Goal: Task Accomplishment & Management: Manage account settings

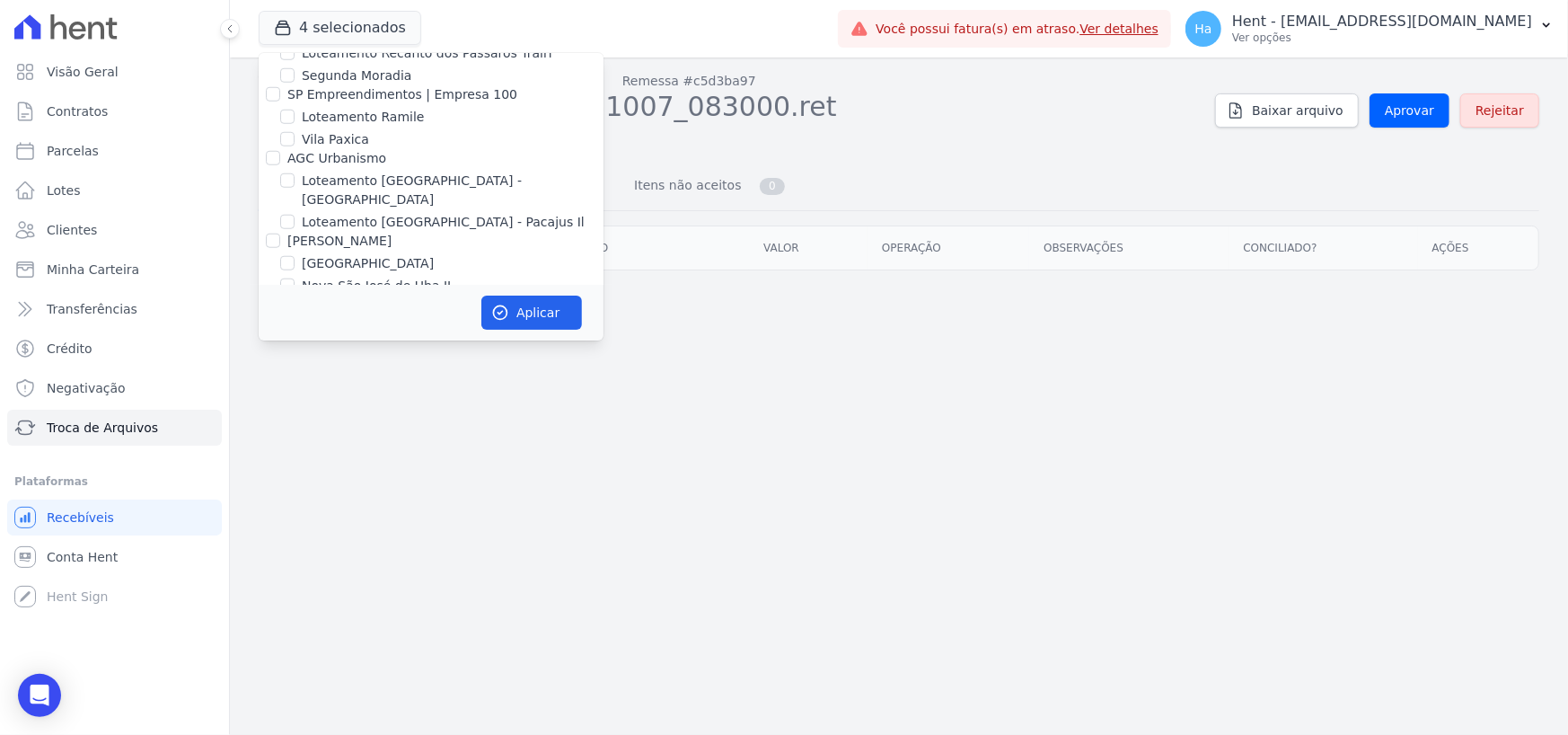
scroll to position [11883, 0]
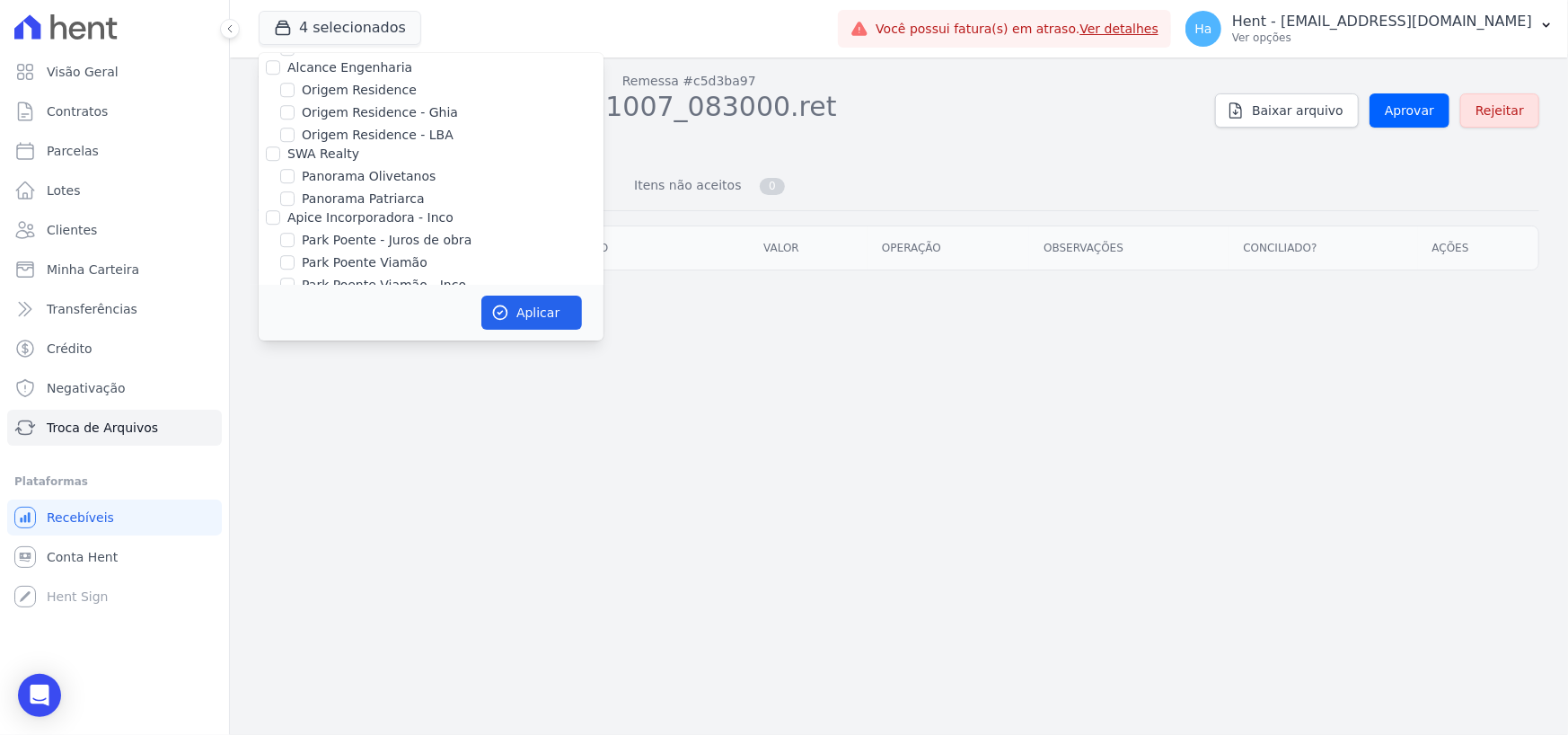
click at [264, 422] on div "CAVAZANI EMPREENDIMENTOS IMOBILIARIOS" at bounding box center [431, 431] width 345 height 19
click at [269, 424] on input "CAVAZANI EMPREENDIMENTOS IMOBILIARIOS" at bounding box center [273, 431] width 14 height 14
checkbox input "true"
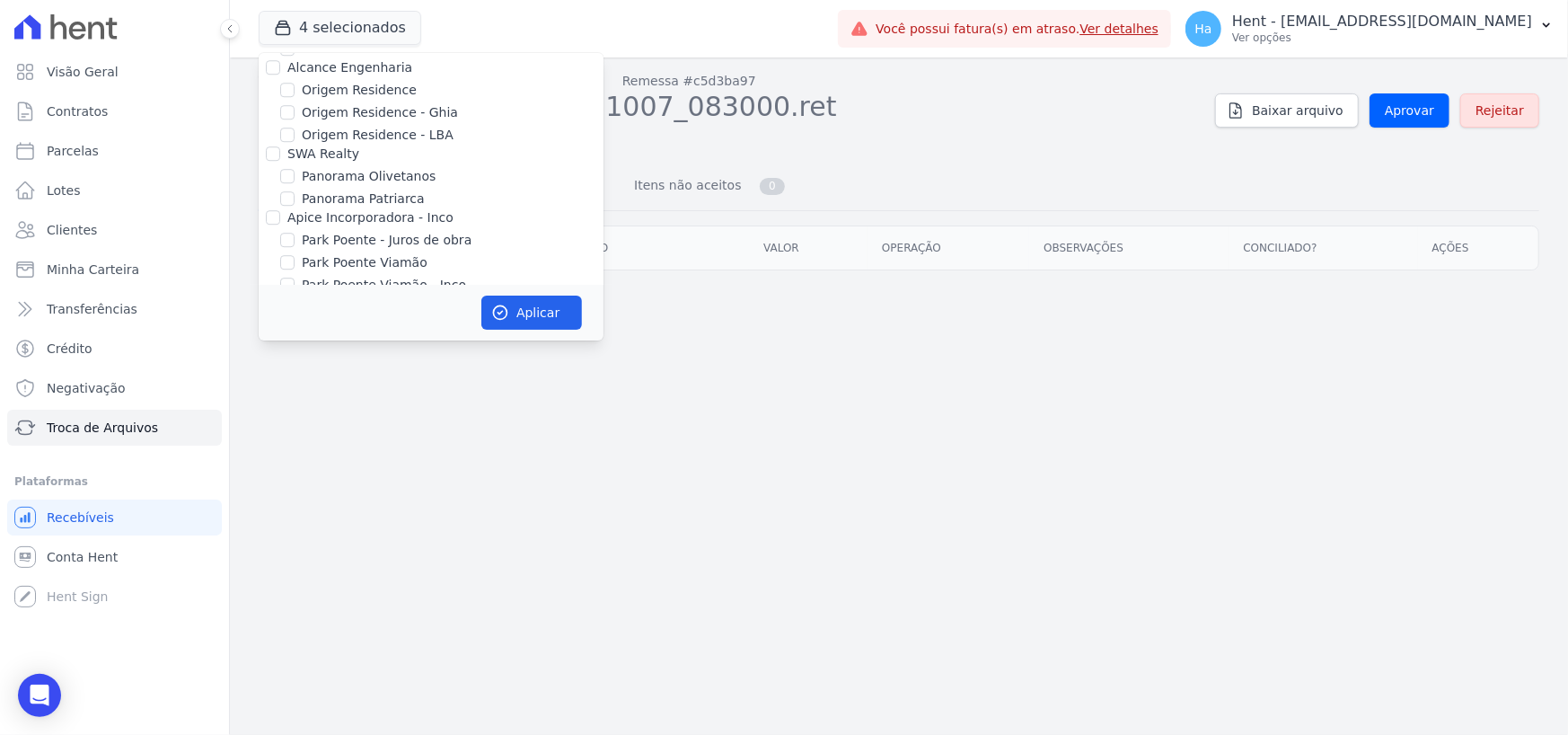
checkbox input "true"
click at [529, 293] on div "Aplicar" at bounding box center [431, 312] width 345 height 56
click at [525, 314] on button "Aplicar" at bounding box center [532, 312] width 101 height 34
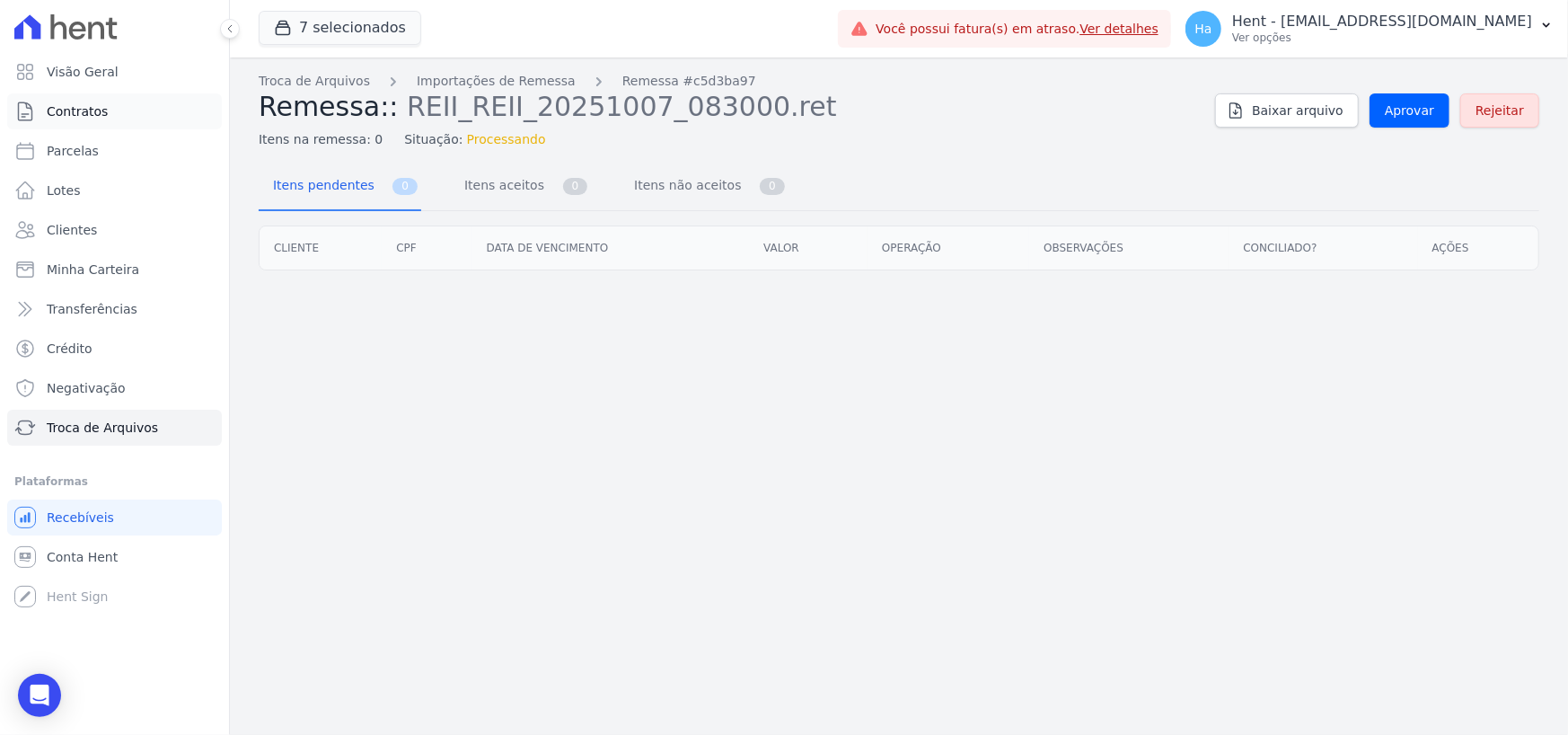
click at [77, 109] on span "Contratos" at bounding box center [77, 112] width 61 height 18
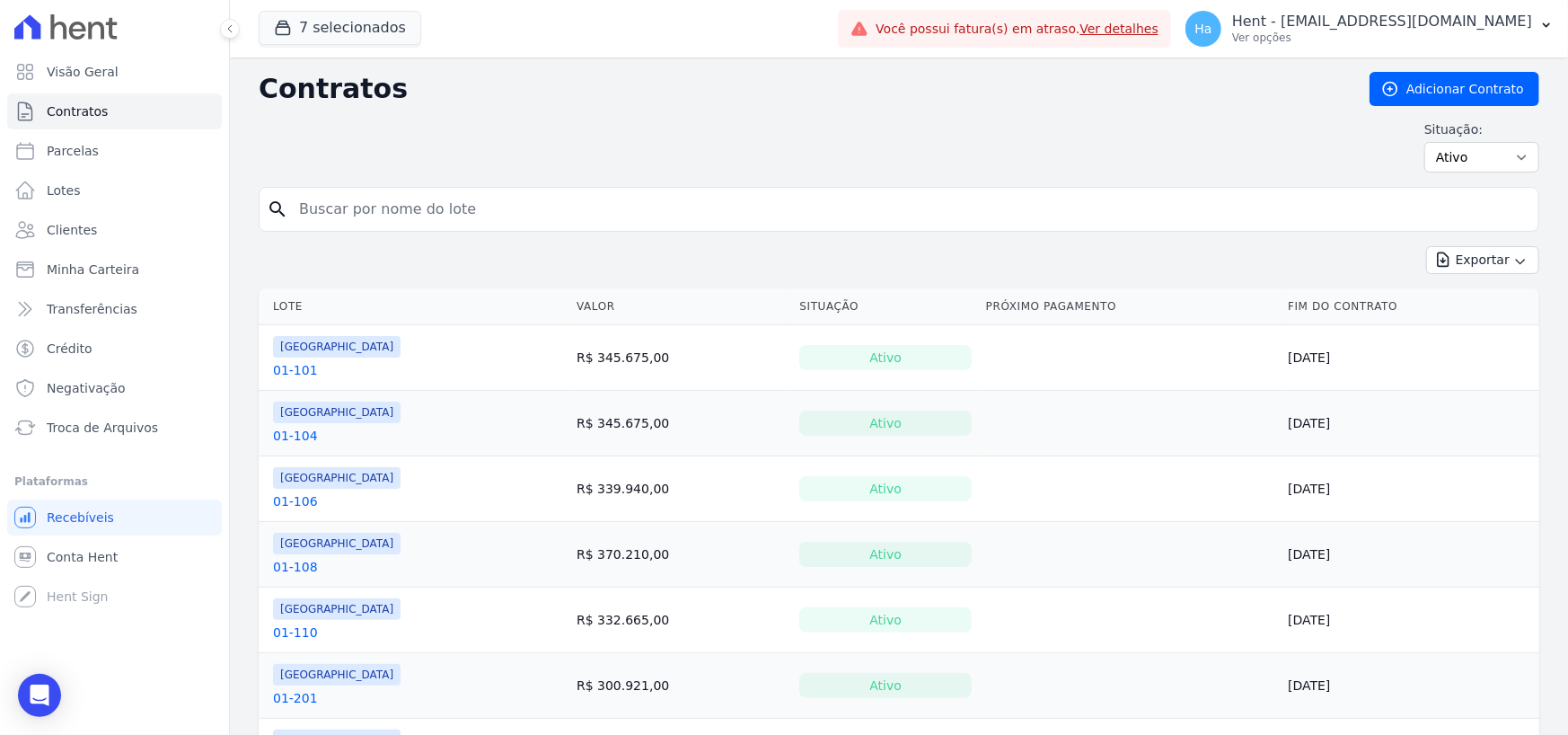
click at [377, 216] on input "search" at bounding box center [910, 209] width 1243 height 36
type input "BL 23 - APTO 21"
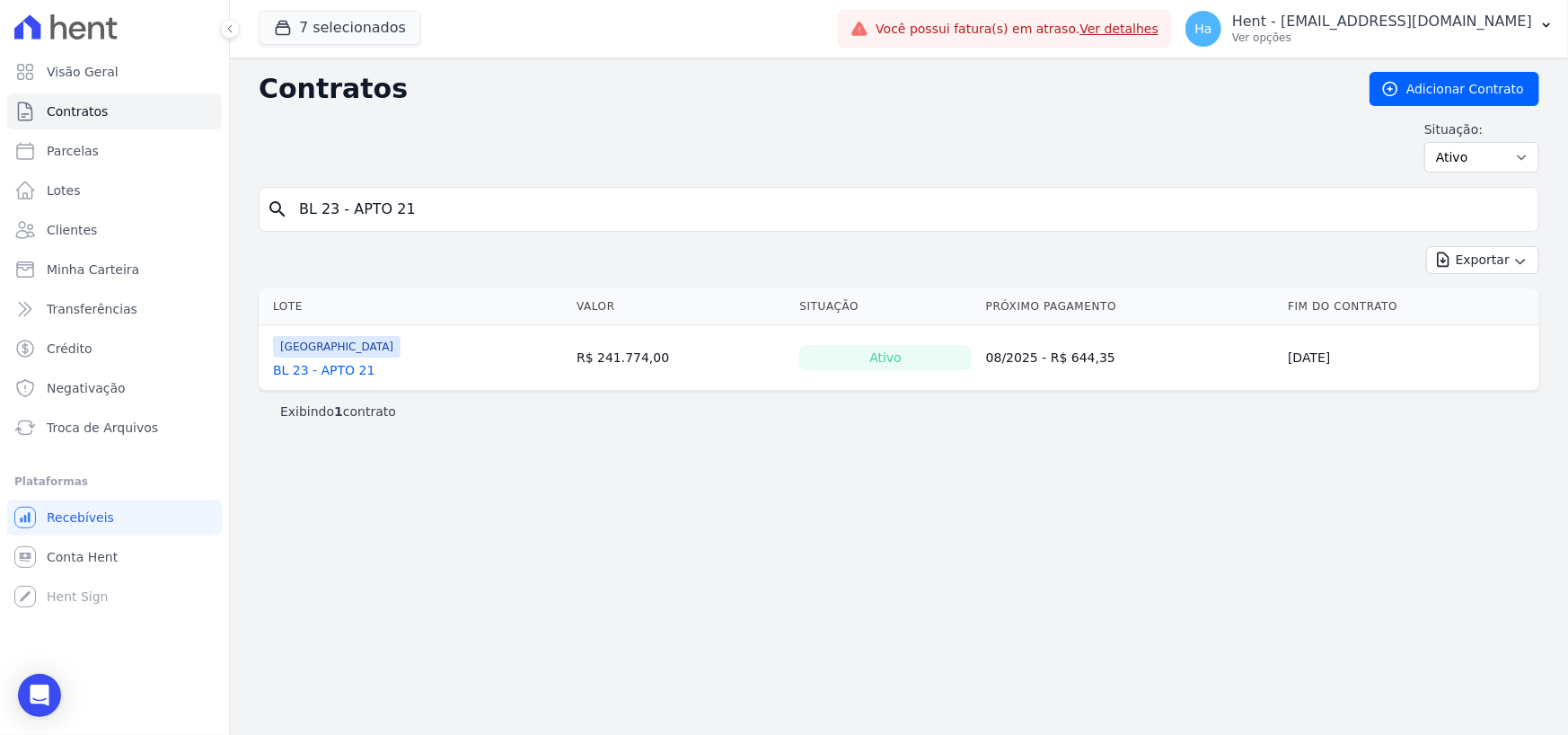
click at [309, 368] on link "BL 23 - APTO 21" at bounding box center [324, 370] width 102 height 18
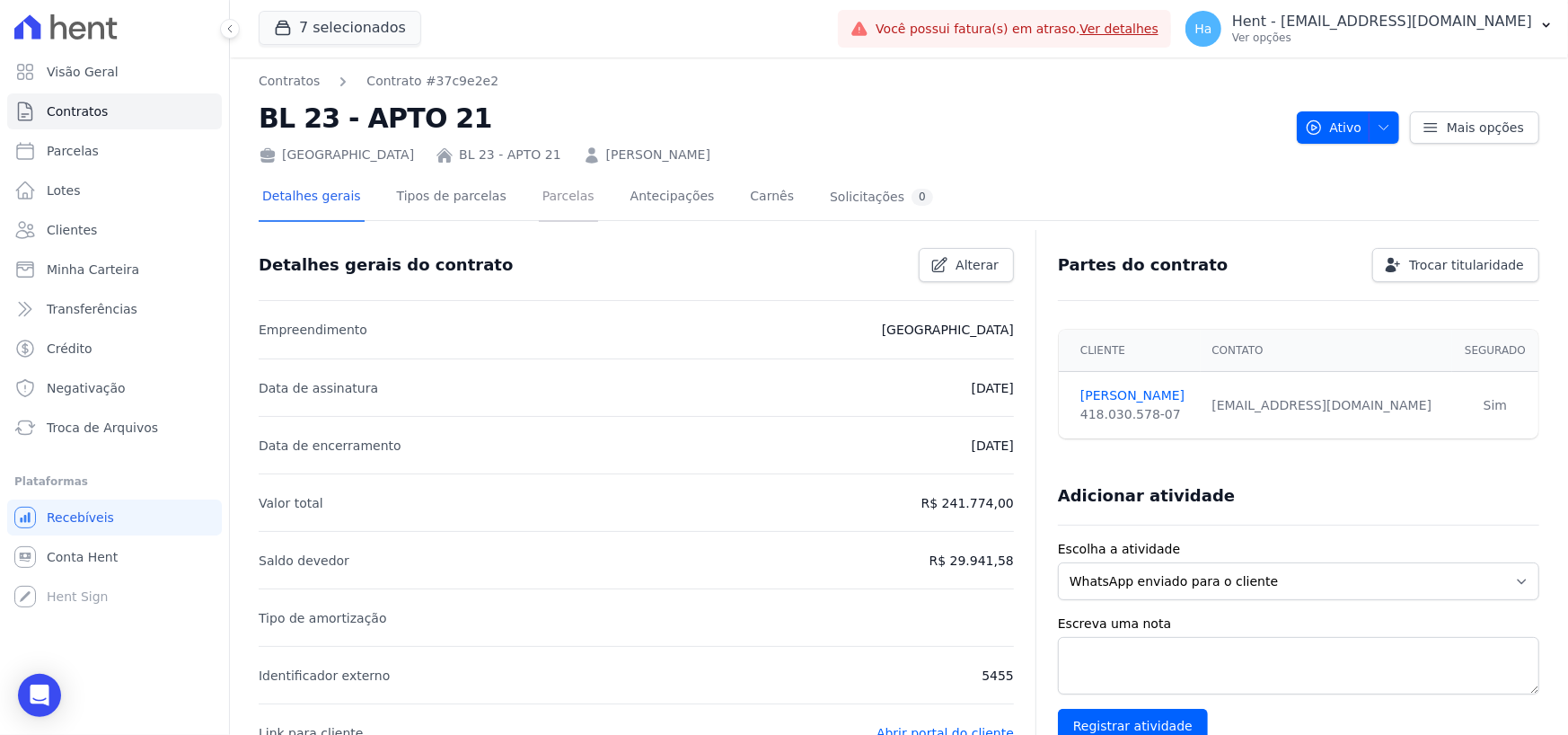
click at [540, 200] on link "Parcelas" at bounding box center [568, 198] width 59 height 48
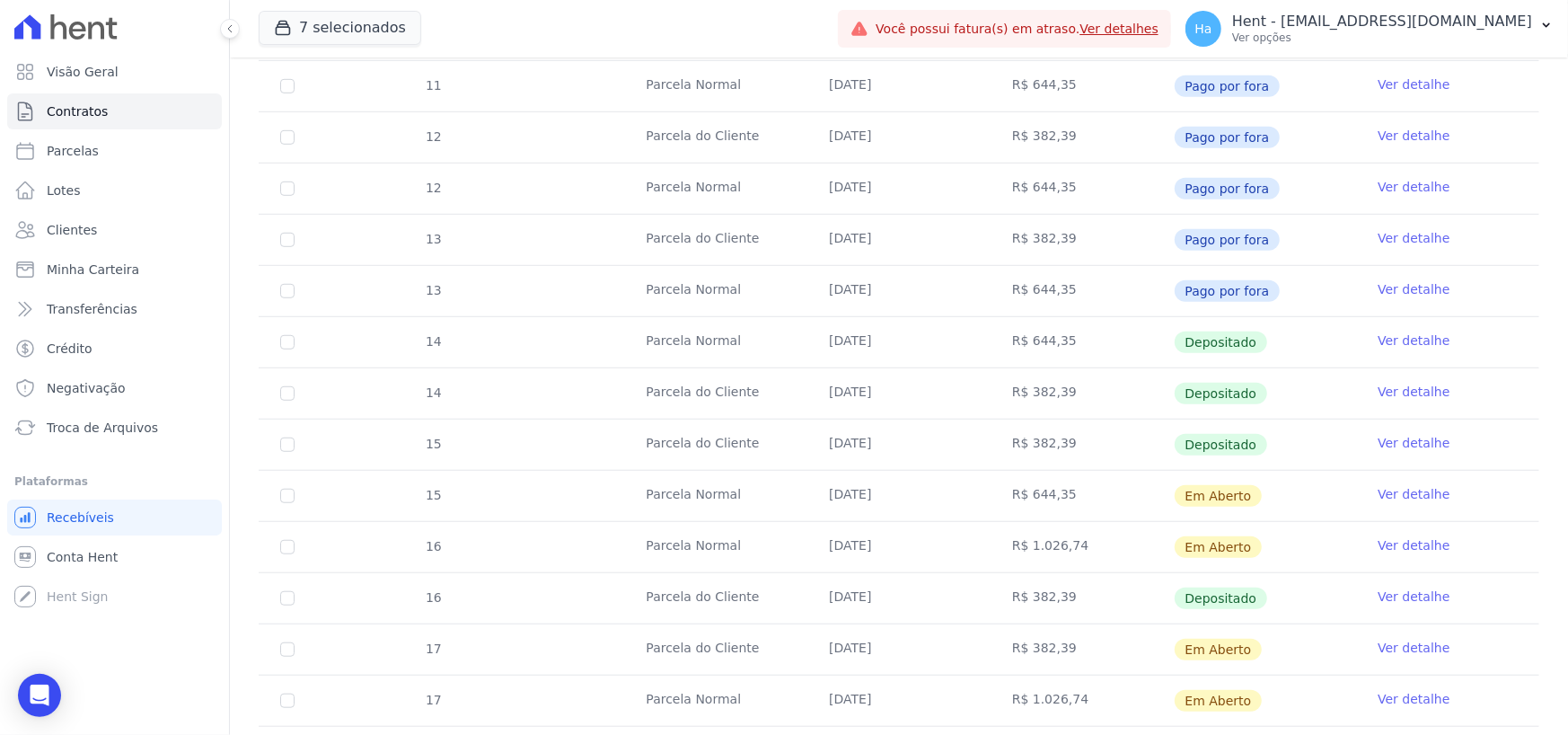
scroll to position [899, 0]
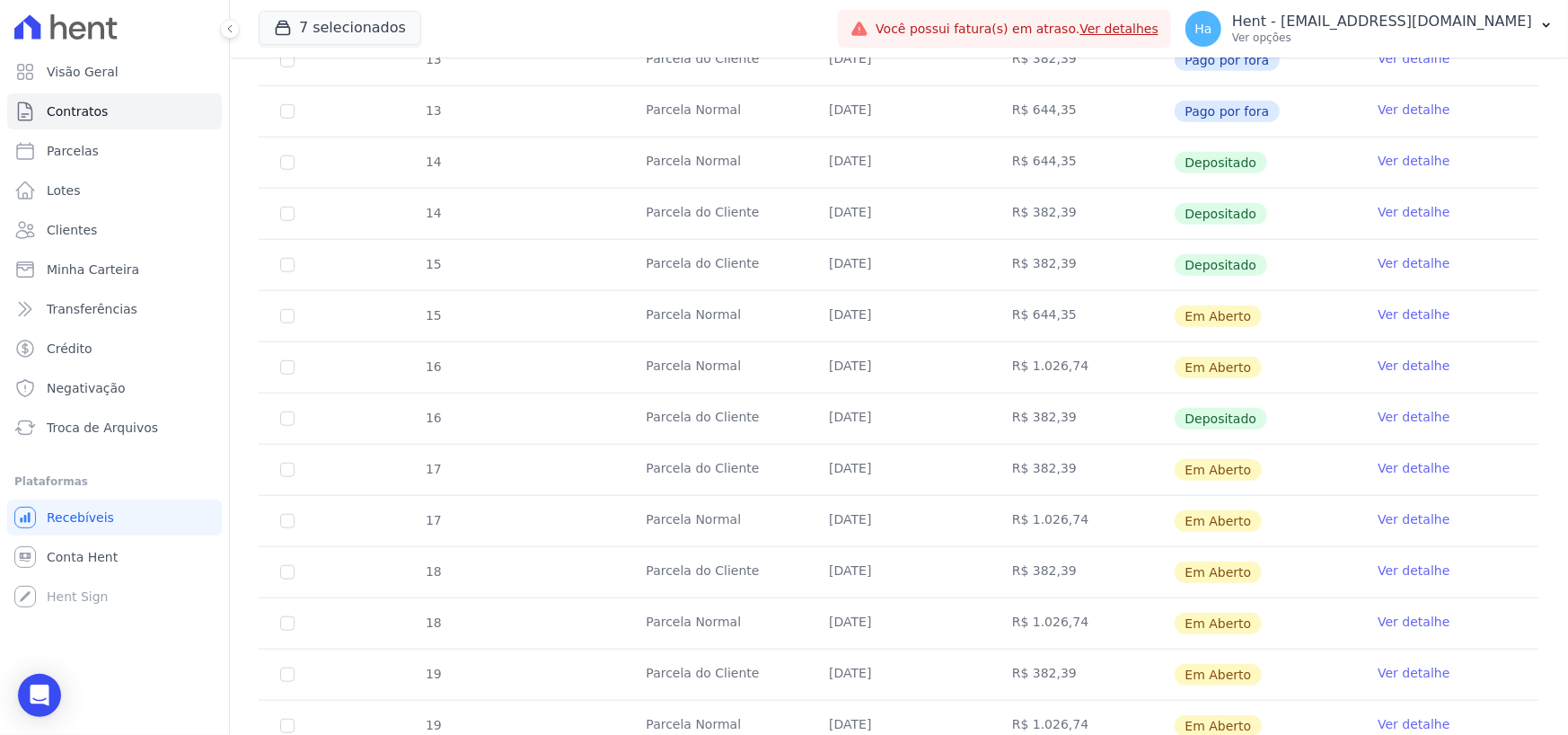
click at [1419, 307] on link "Ver detalhe" at bounding box center [1414, 314] width 72 height 18
click at [1401, 357] on link "Ver detalhe" at bounding box center [1414, 366] width 72 height 18
click at [1387, 465] on link "Ver detalhe" at bounding box center [1414, 468] width 72 height 18
click at [1383, 515] on link "Ver detalhe" at bounding box center [1414, 520] width 72 height 18
select select "default"
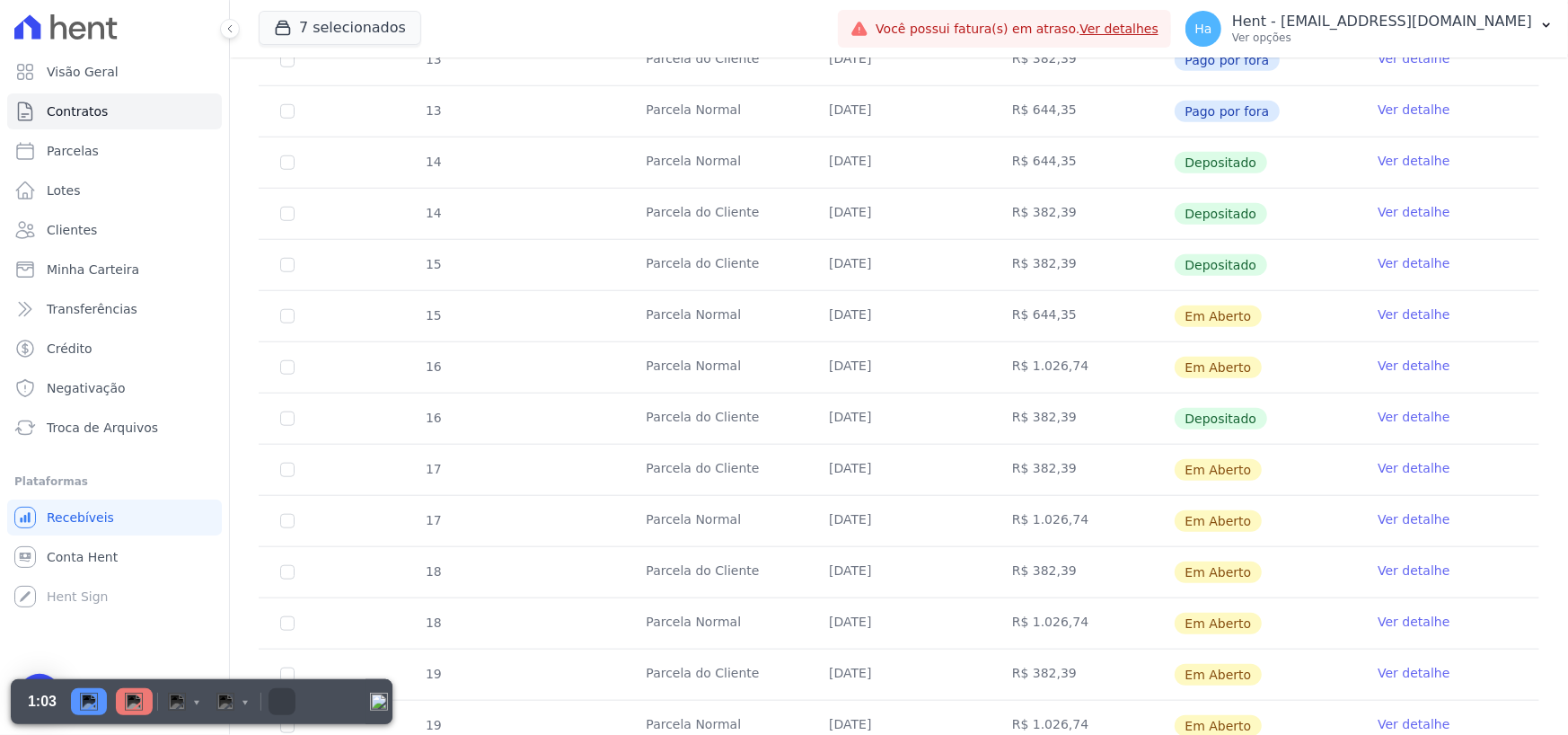
scroll to position [988, 0]
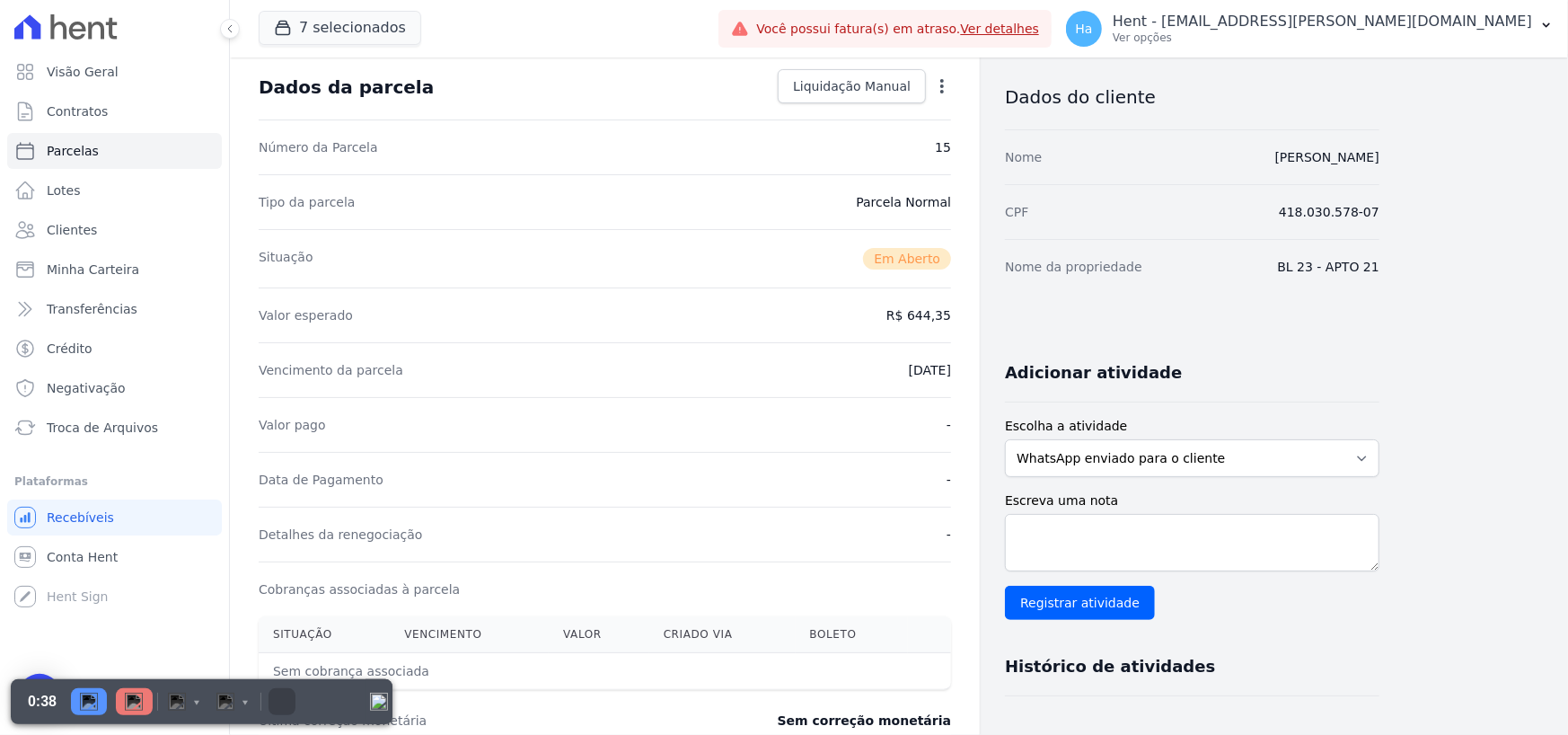
scroll to position [90, 0]
drag, startPoint x: 860, startPoint y: 261, endPoint x: 929, endPoint y: 283, distance: 72.4
click at [945, 263] on div "Situação Em Aberto" at bounding box center [604, 258] width 692 height 59
drag, startPoint x: 891, startPoint y: 321, endPoint x: 960, endPoint y: 322, distance: 69.0
click at [960, 322] on div "Contratos Contrato #37c9e2e2 Parcelas Parcela #15 Parcela #15 - Agosto de 2025 …" at bounding box center [605, 546] width 750 height 1155
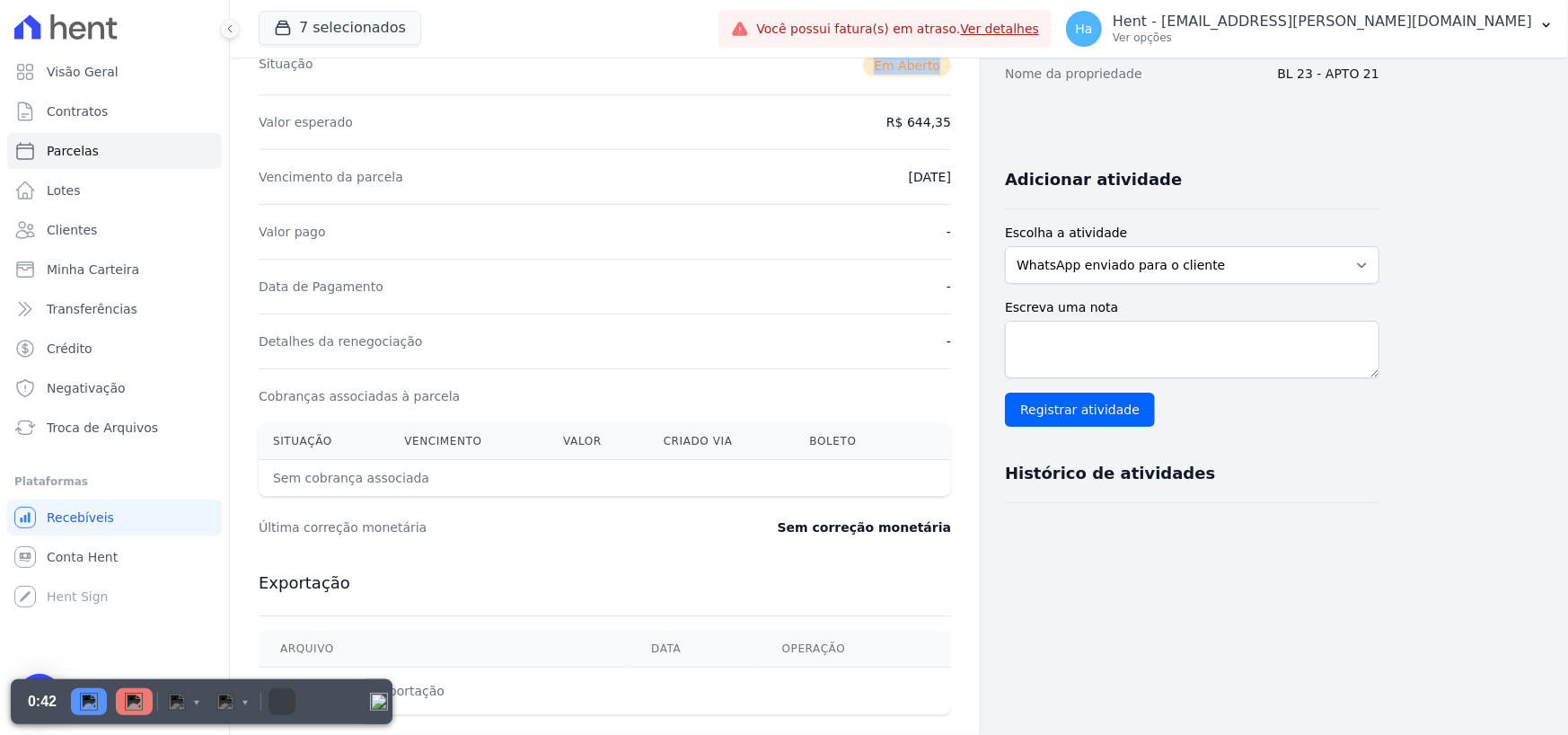
scroll to position [359, 0]
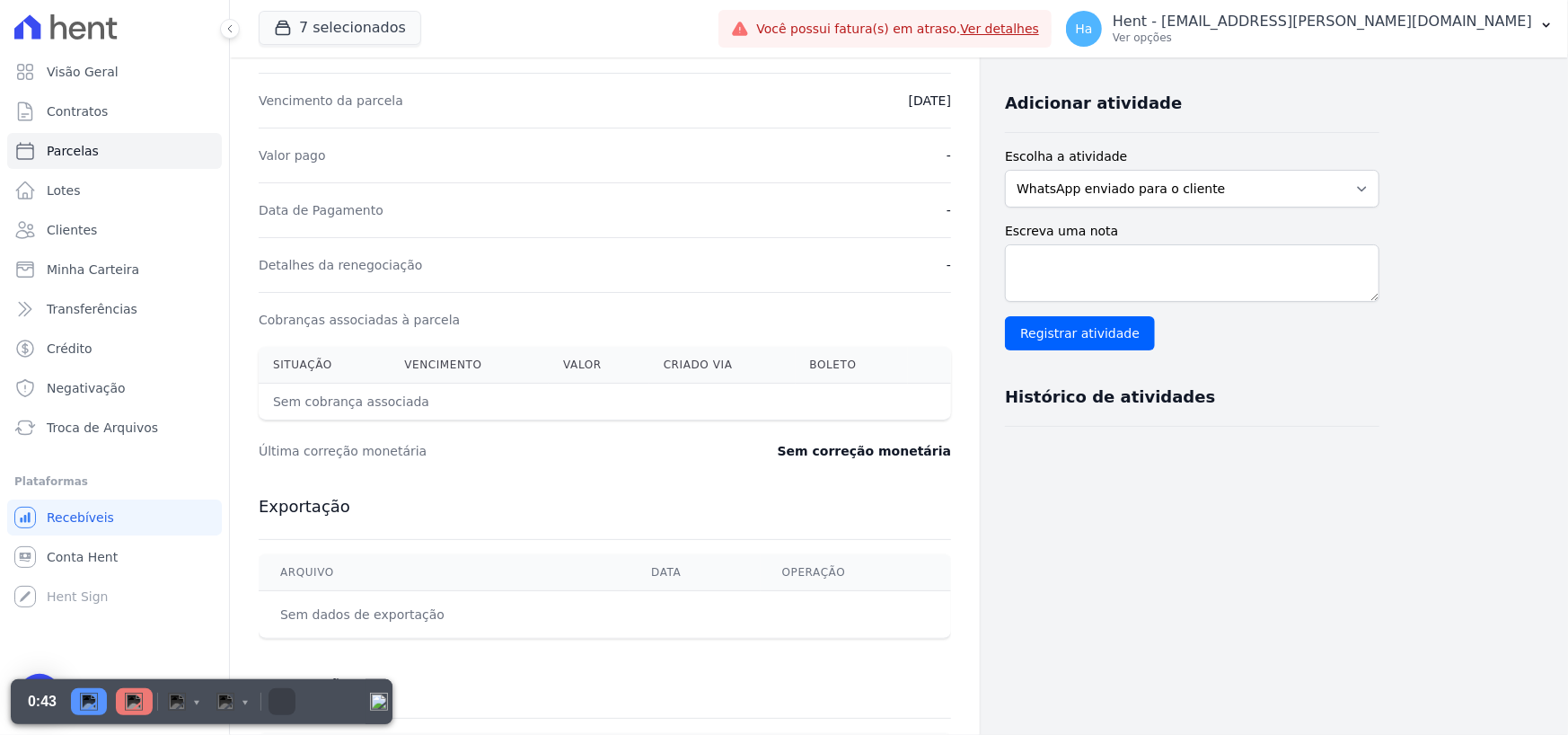
drag, startPoint x: 268, startPoint y: 405, endPoint x: 432, endPoint y: 403, distance: 164.0
click at [432, 403] on th "Sem cobrança associada" at bounding box center [527, 402] width 538 height 37
click at [470, 426] on div "Última correção monetária Sem correção monetária" at bounding box center [604, 451] width 692 height 54
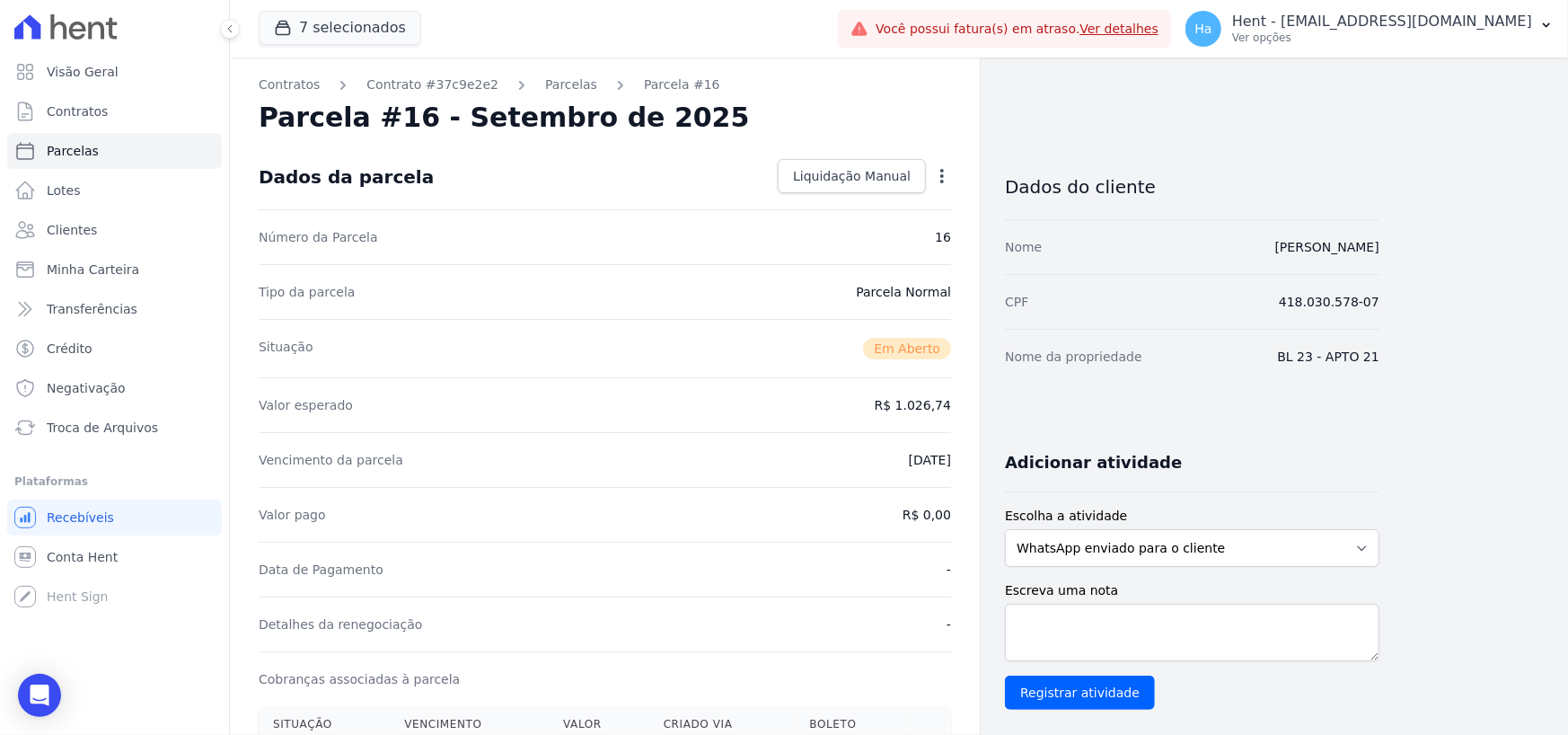
select select "default"
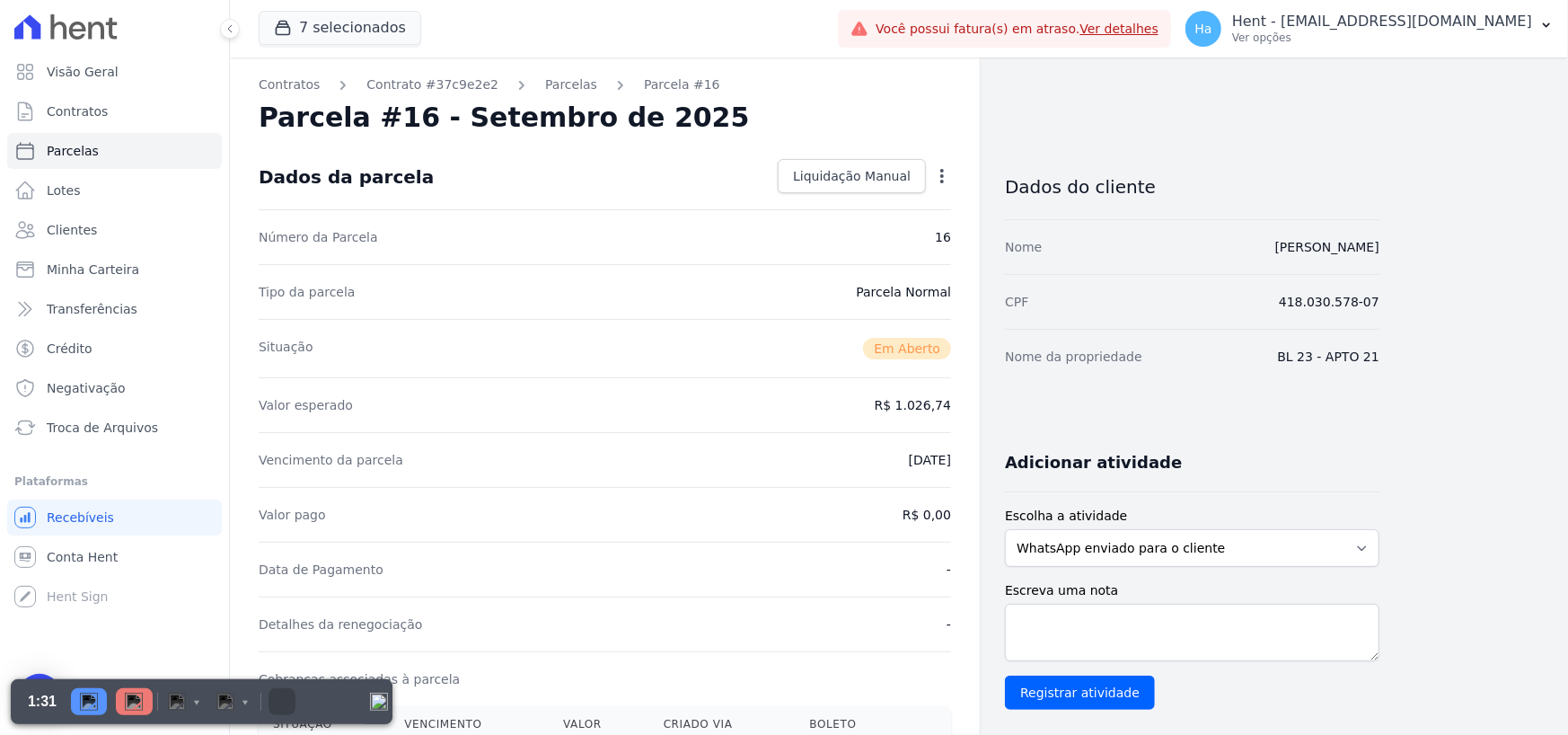
click at [944, 176] on icon "button" at bounding box center [943, 176] width 4 height 14
click at [697, 563] on div "Data de Pagamento -" at bounding box center [604, 568] width 692 height 55
click at [713, 532] on div "Valor pago R$ 0,00" at bounding box center [604, 514] width 692 height 55
click at [458, 83] on link "Contrato #37c9e2e2" at bounding box center [432, 85] width 132 height 19
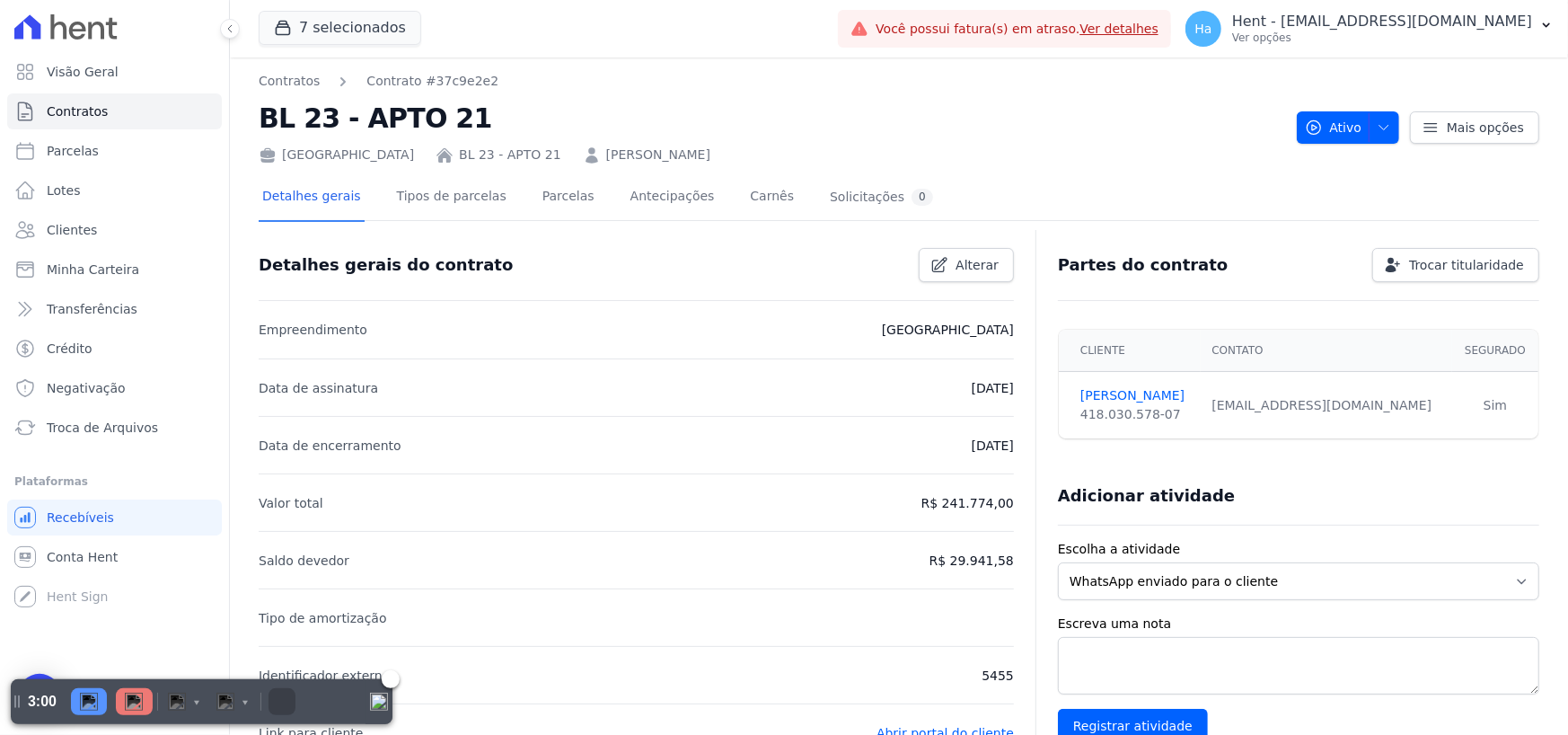
click at [86, 705] on img "Pause" at bounding box center [89, 701] width 18 height 18
click at [146, 708] on div at bounding box center [134, 701] width 37 height 27
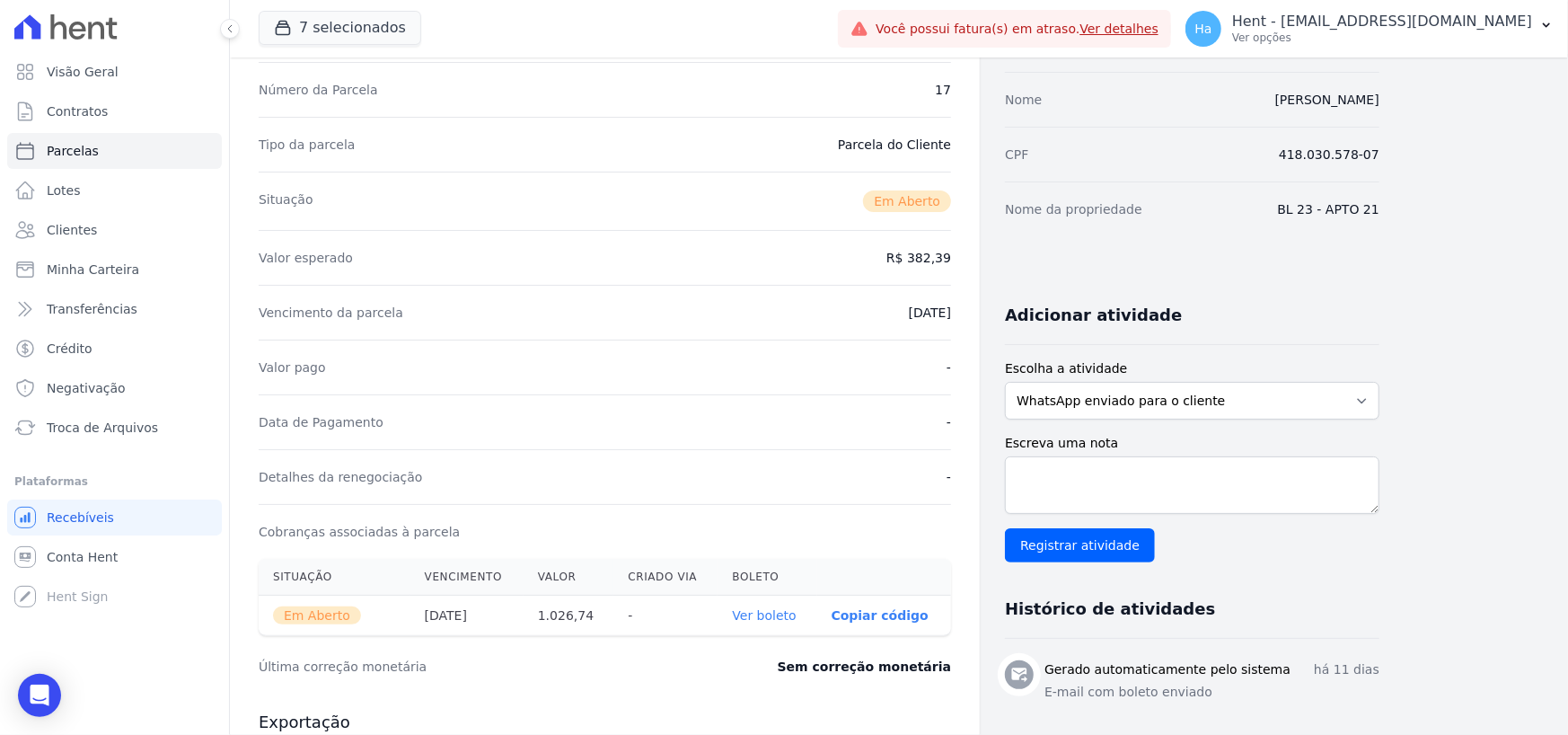
scroll to position [180, 0]
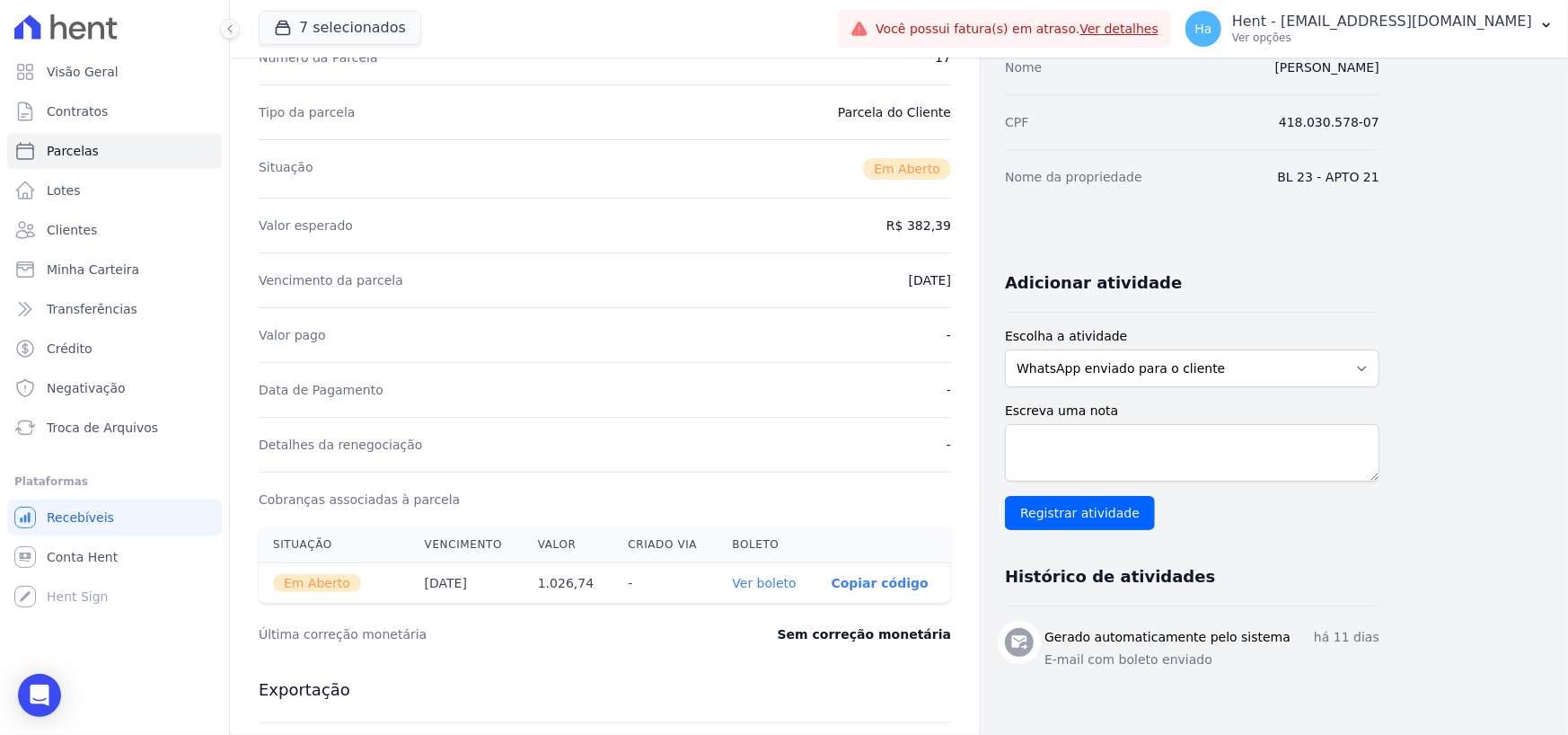
select select "default"
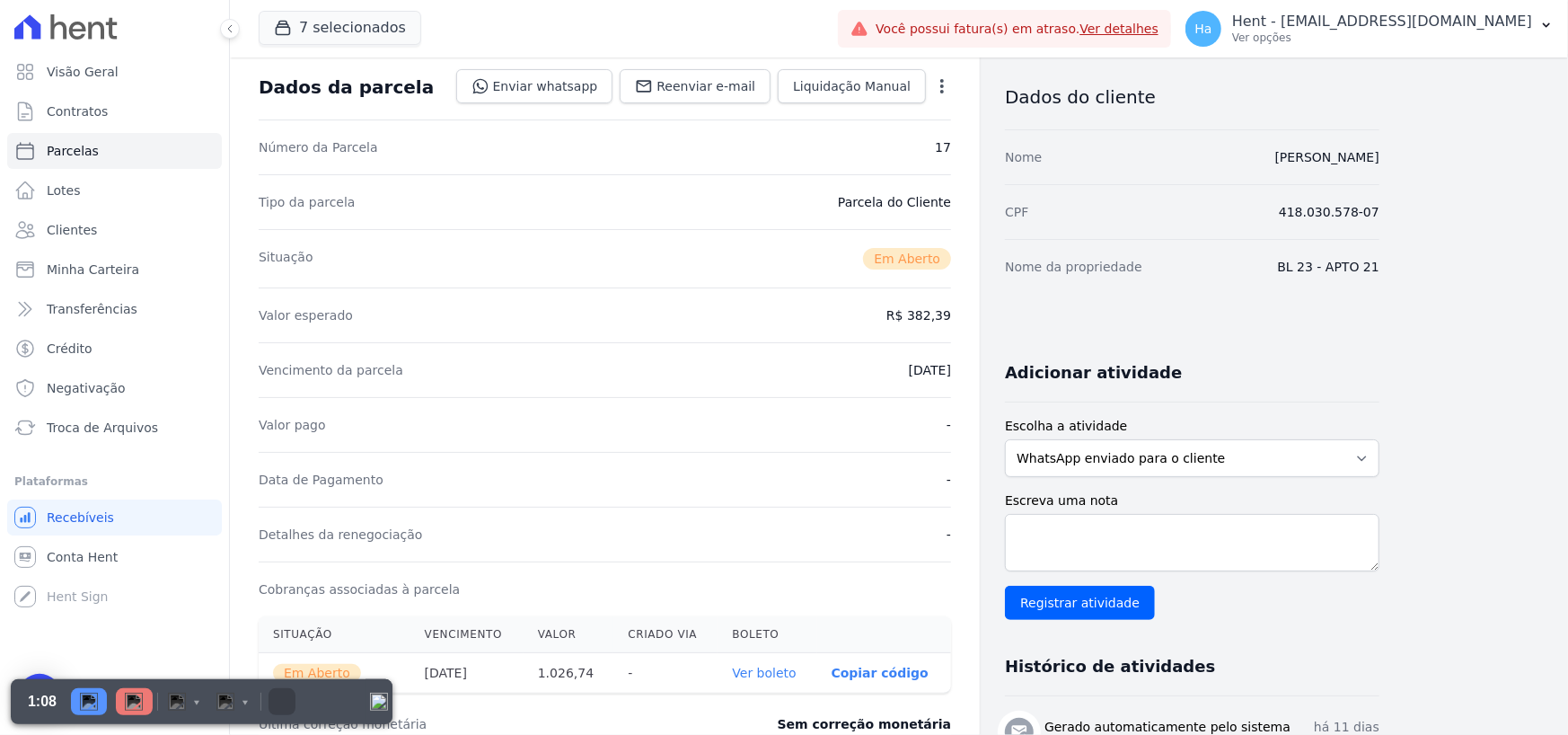
scroll to position [90, 0]
drag, startPoint x: 900, startPoint y: 314, endPoint x: 957, endPoint y: 316, distance: 57.0
click at [959, 316] on div "Contratos Contrato #37c9e2e2 [GEOGRAPHIC_DATA] Parcela #17 [GEOGRAPHIC_DATA] #1…" at bounding box center [605, 548] width 750 height 1159
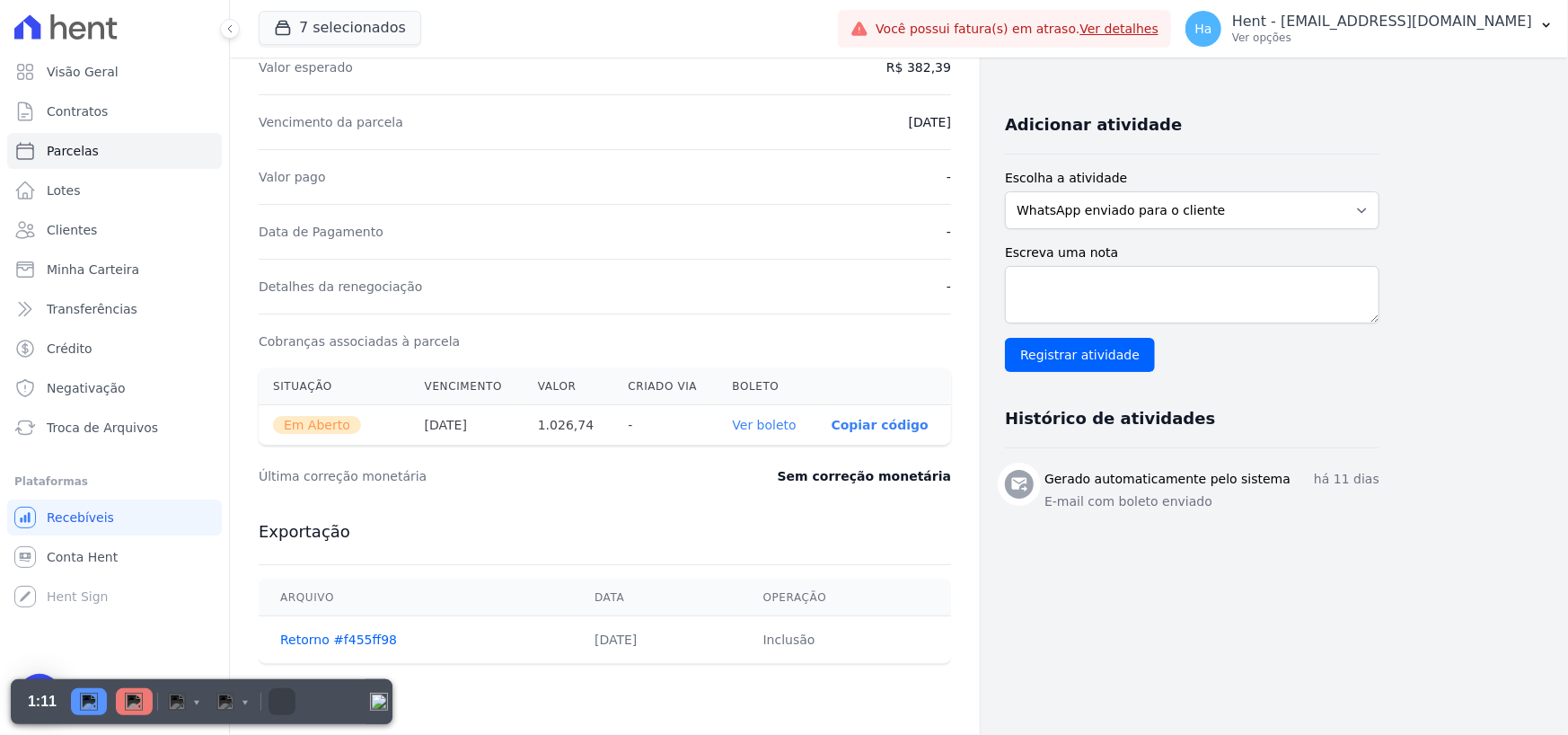
scroll to position [359, 0]
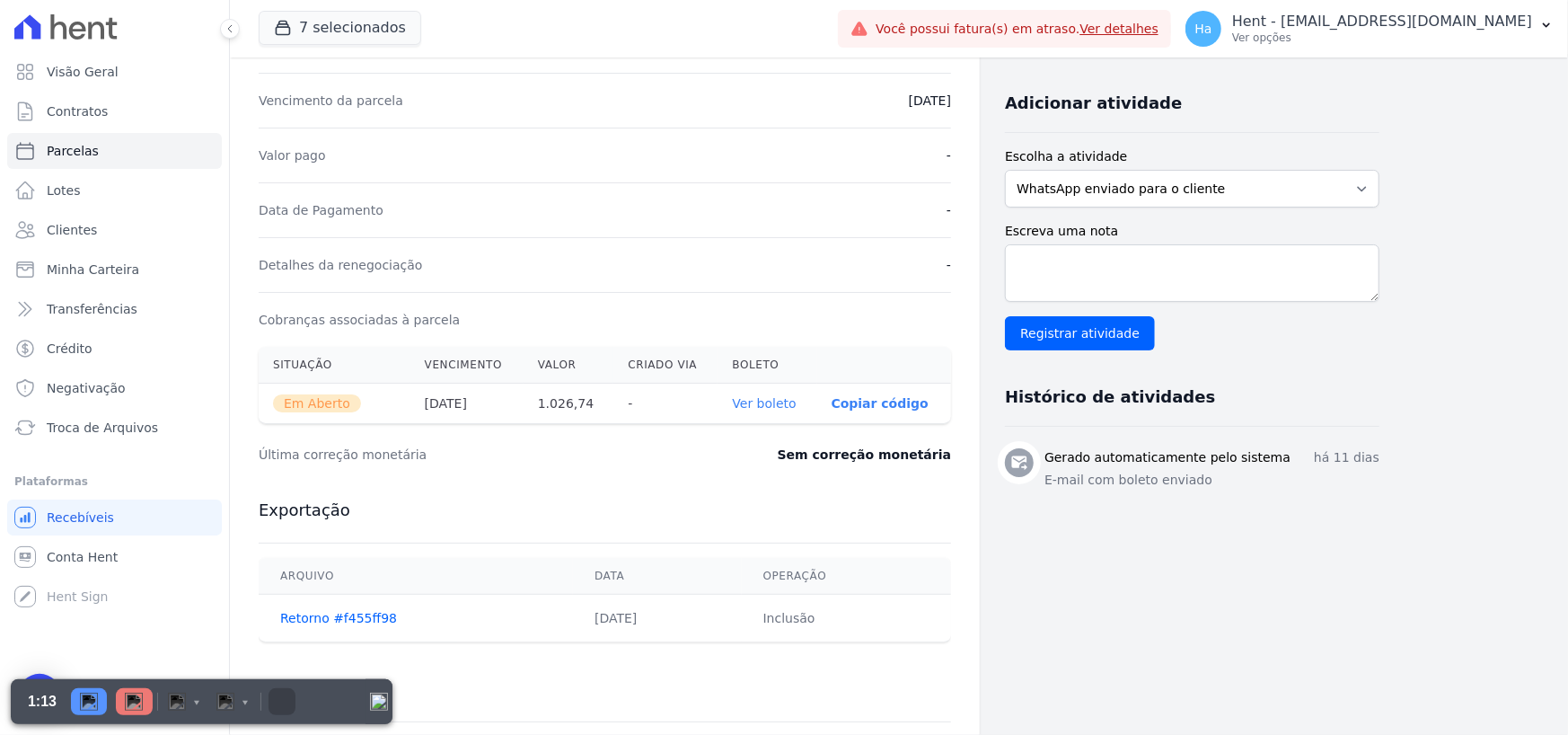
drag, startPoint x: 544, startPoint y: 408, endPoint x: 601, endPoint y: 409, distance: 57.0
click at [601, 409] on th "1.026,74" at bounding box center [569, 404] width 91 height 41
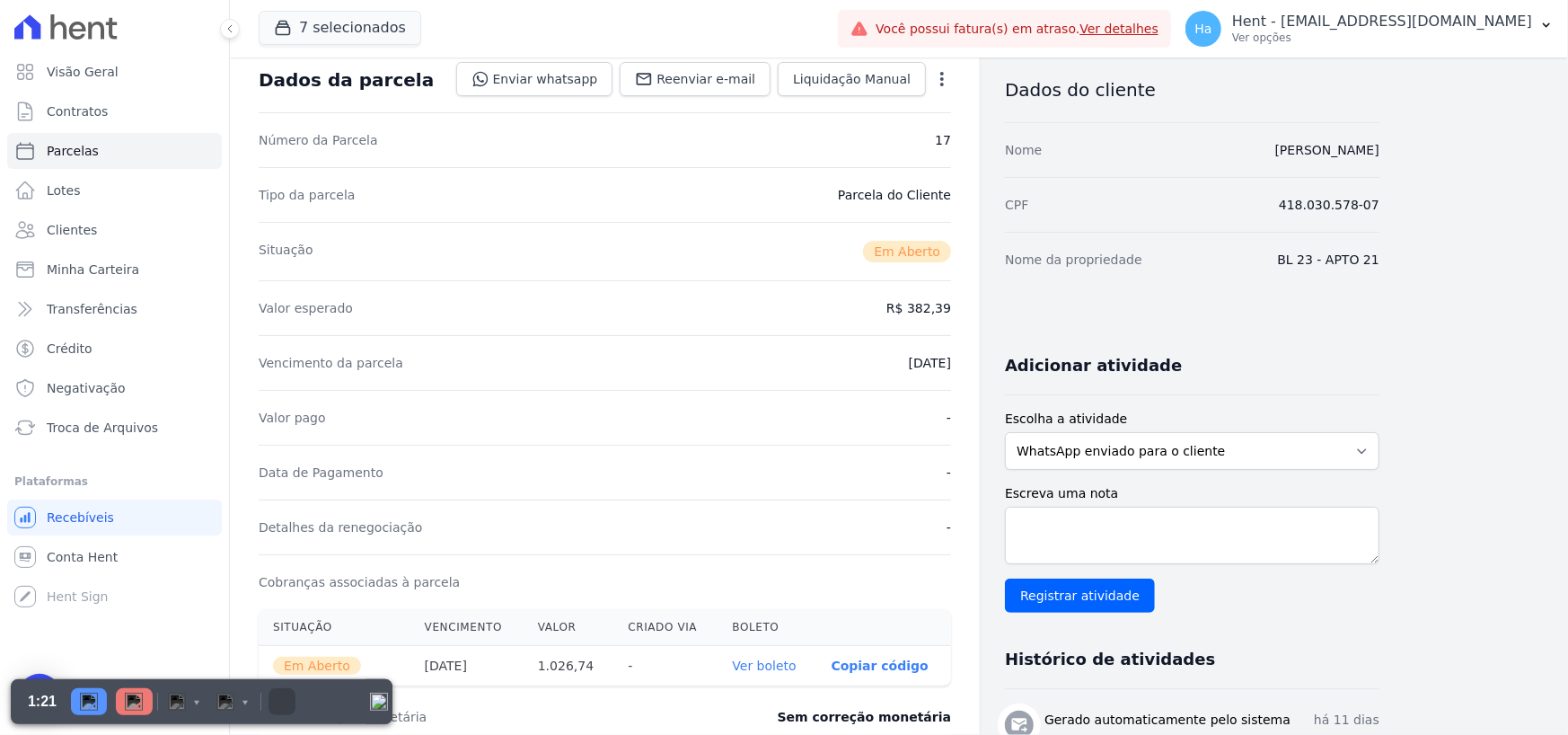
scroll to position [90, 0]
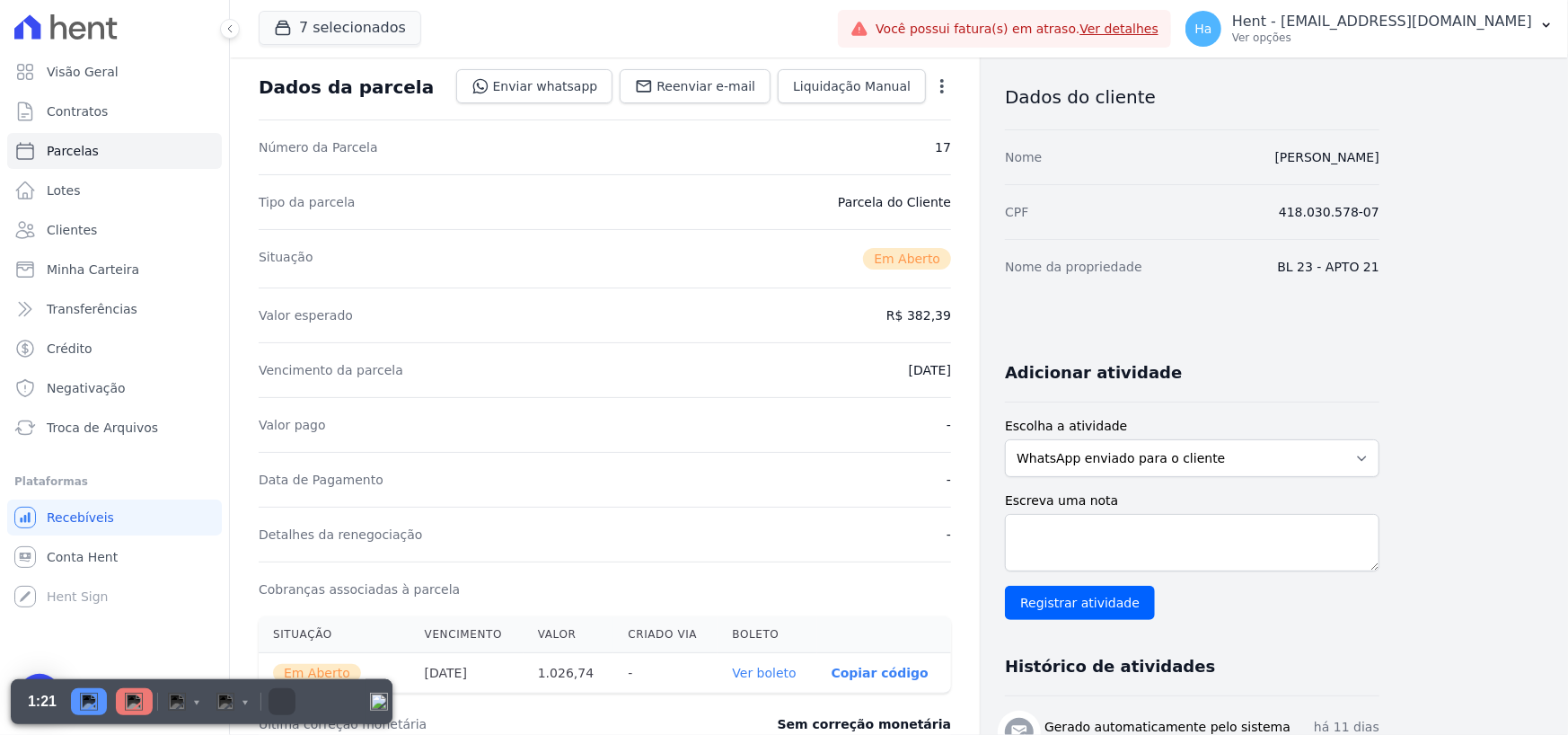
click at [777, 397] on div "Valor pago -" at bounding box center [604, 424] width 692 height 55
click at [942, 80] on icon "button" at bounding box center [943, 86] width 4 height 14
click at [830, 345] on div "Vencimento da parcela [DATE]" at bounding box center [604, 369] width 692 height 55
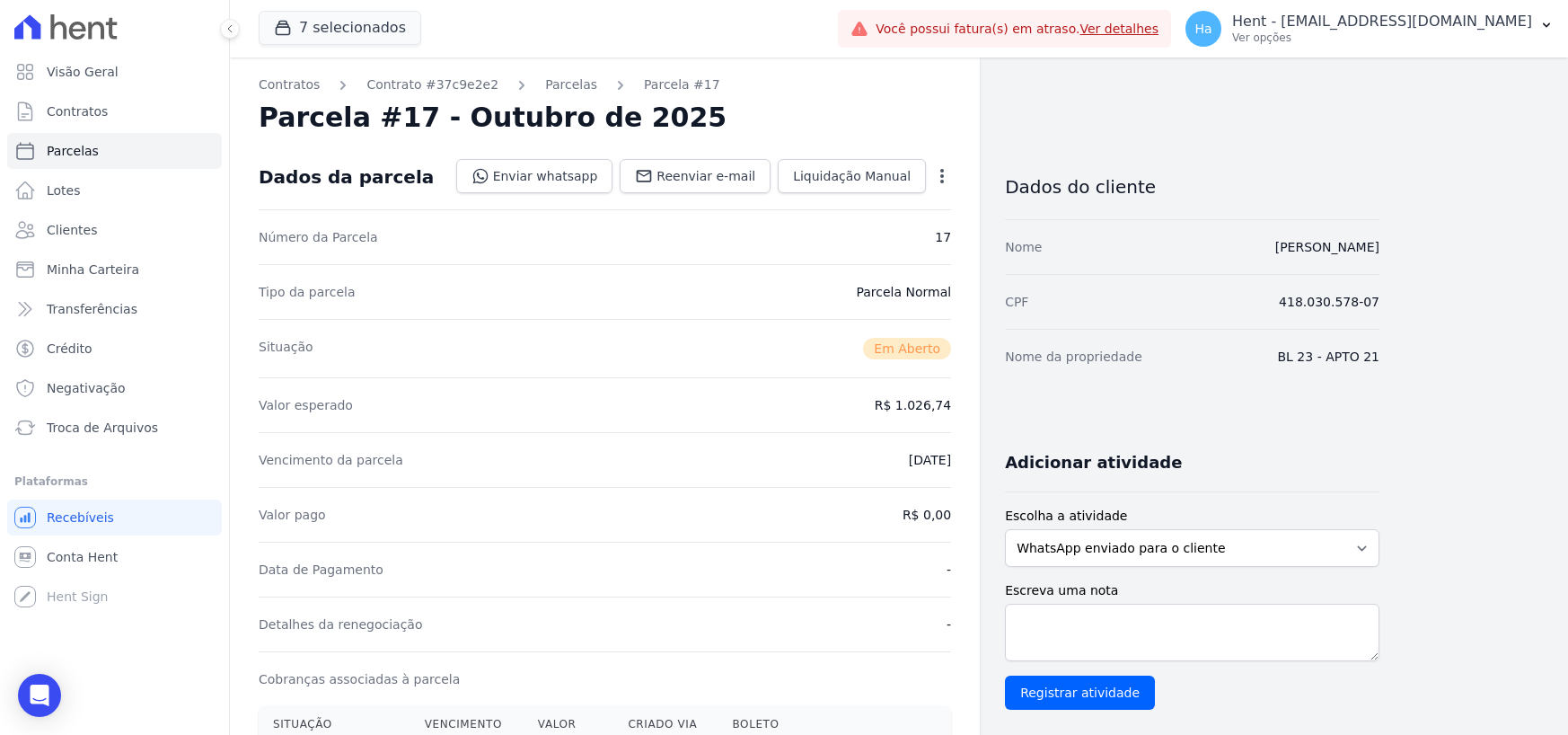
select select "default"
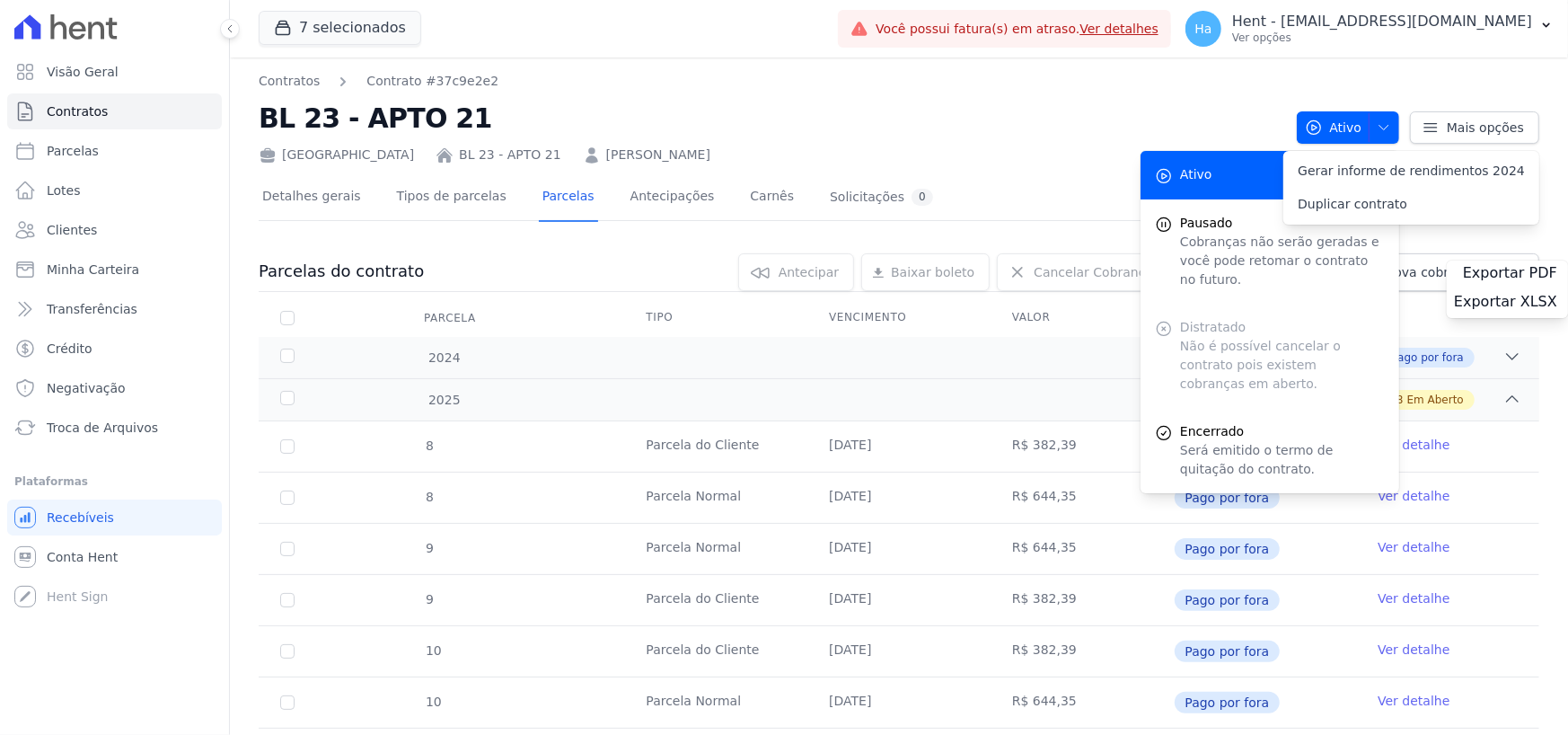
select select "default"
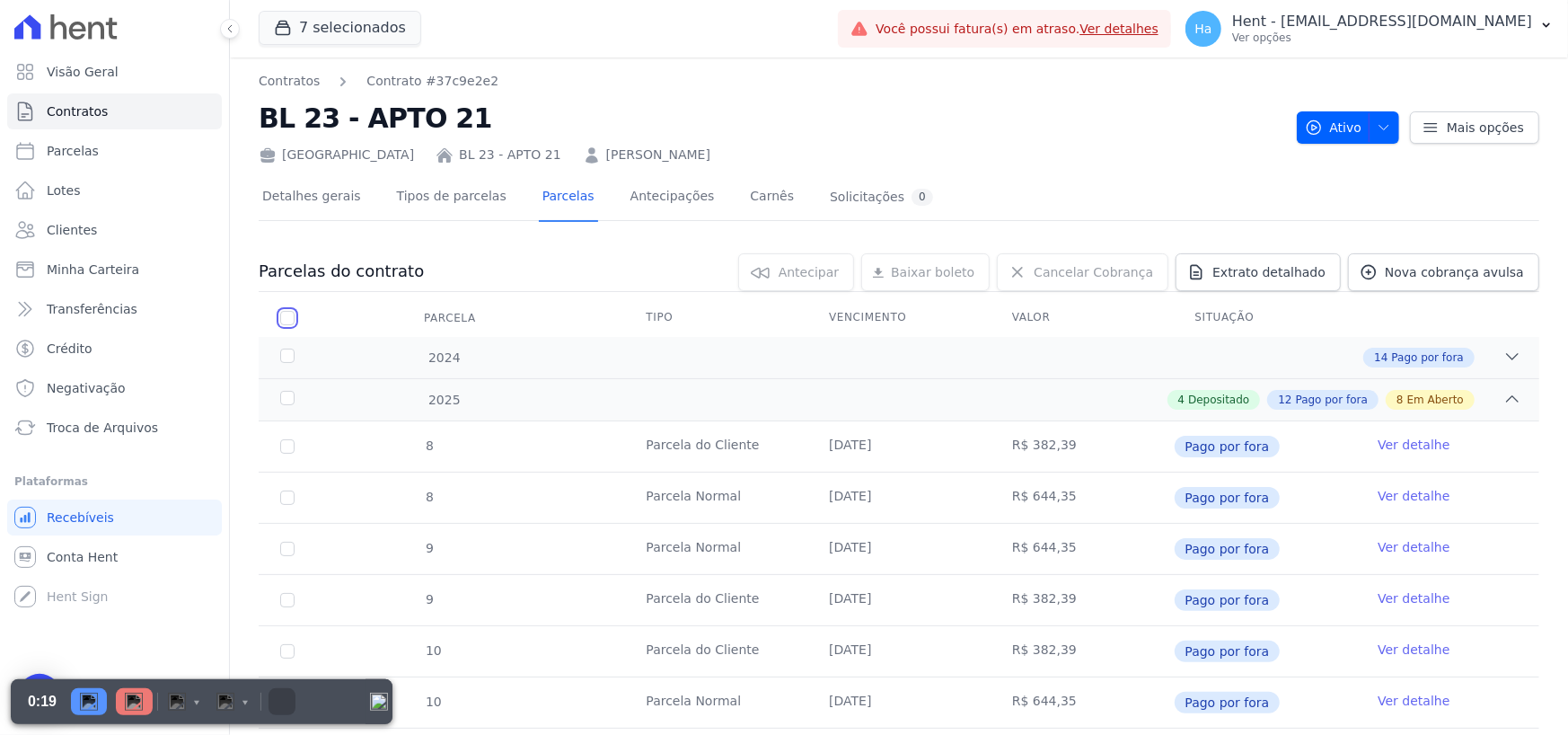
click at [290, 316] on input "checkbox" at bounding box center [287, 318] width 14 height 14
checkbox input "true"
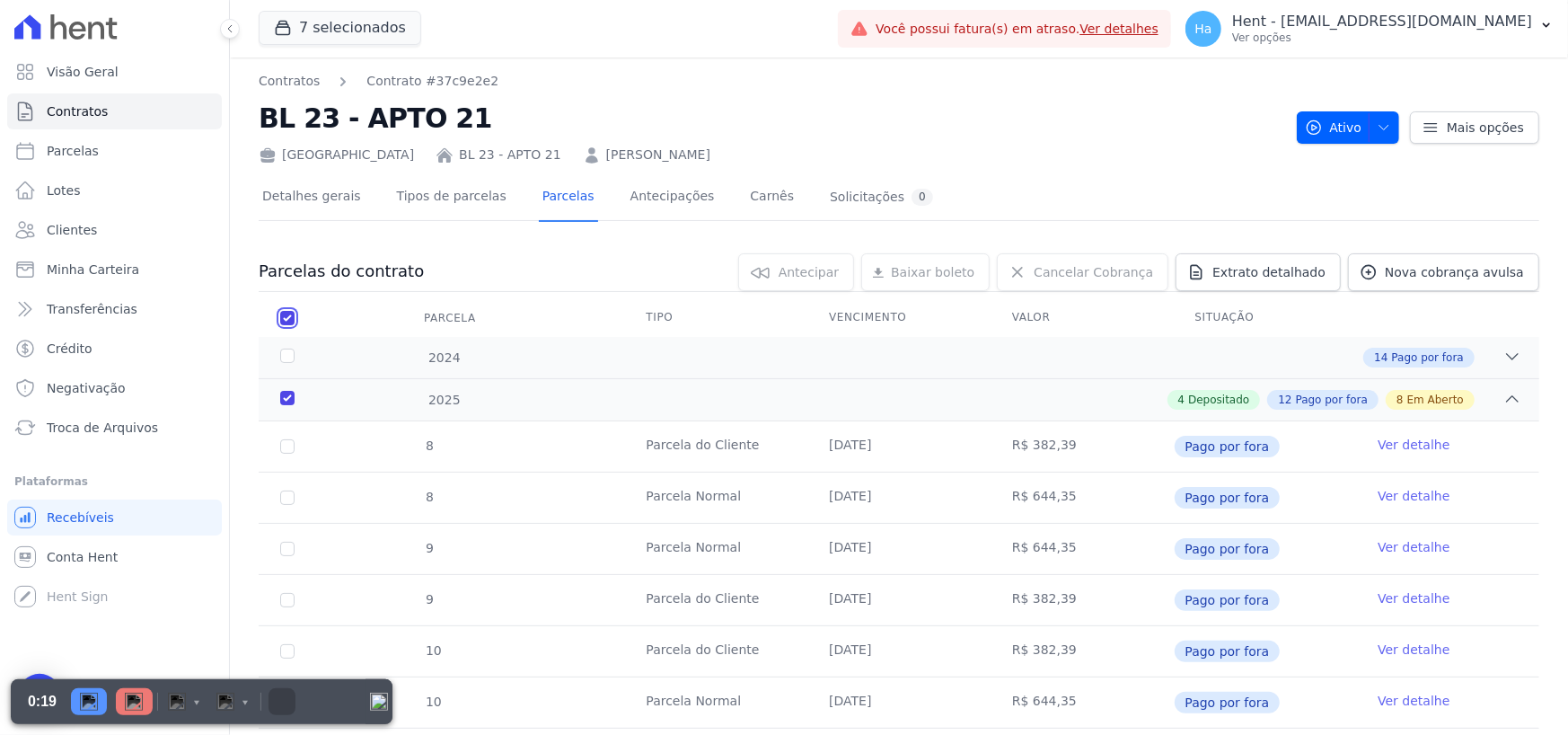
checkbox input "true"
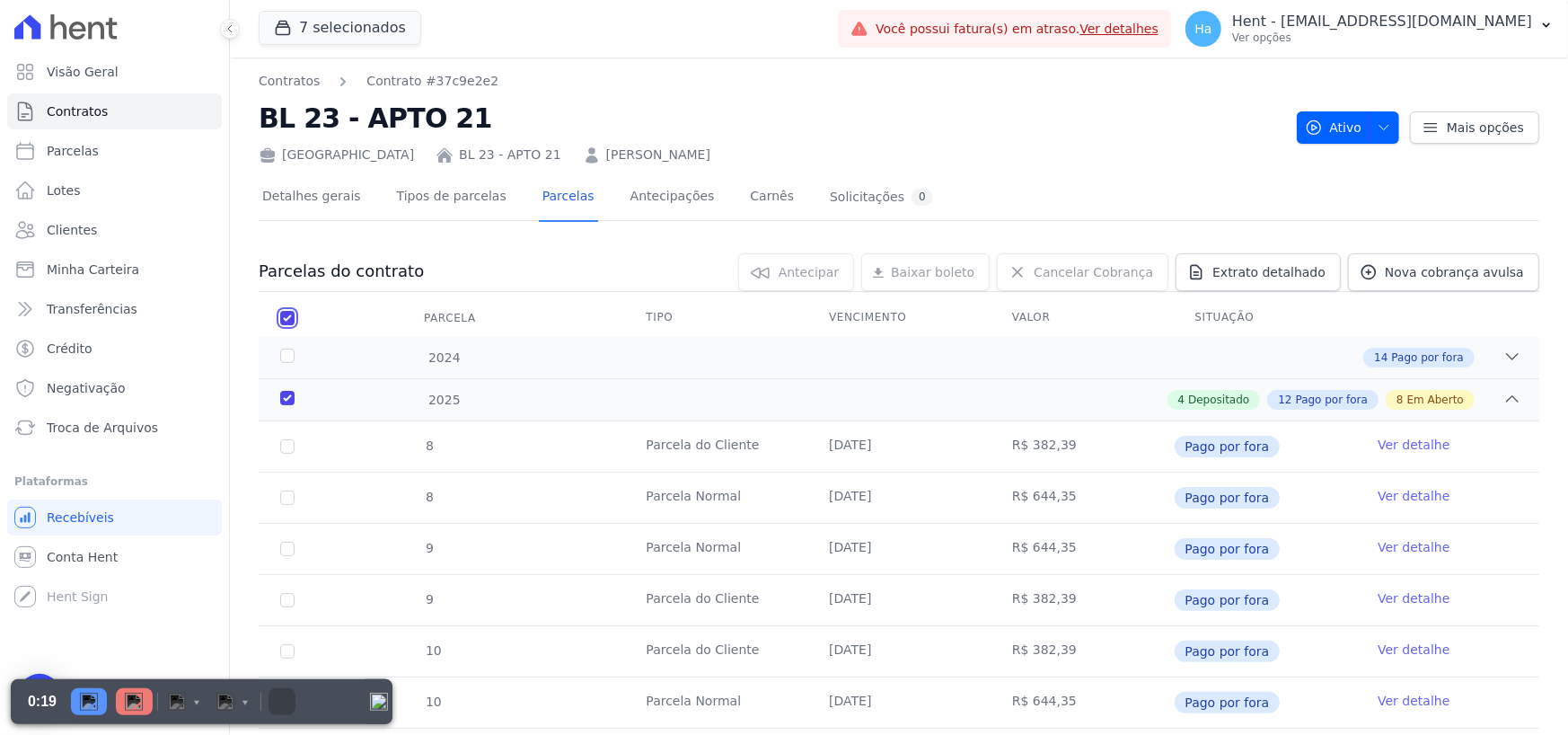
checkbox input "true"
click at [1107, 279] on span "Cancelar Cobrança" at bounding box center [1094, 272] width 120 height 18
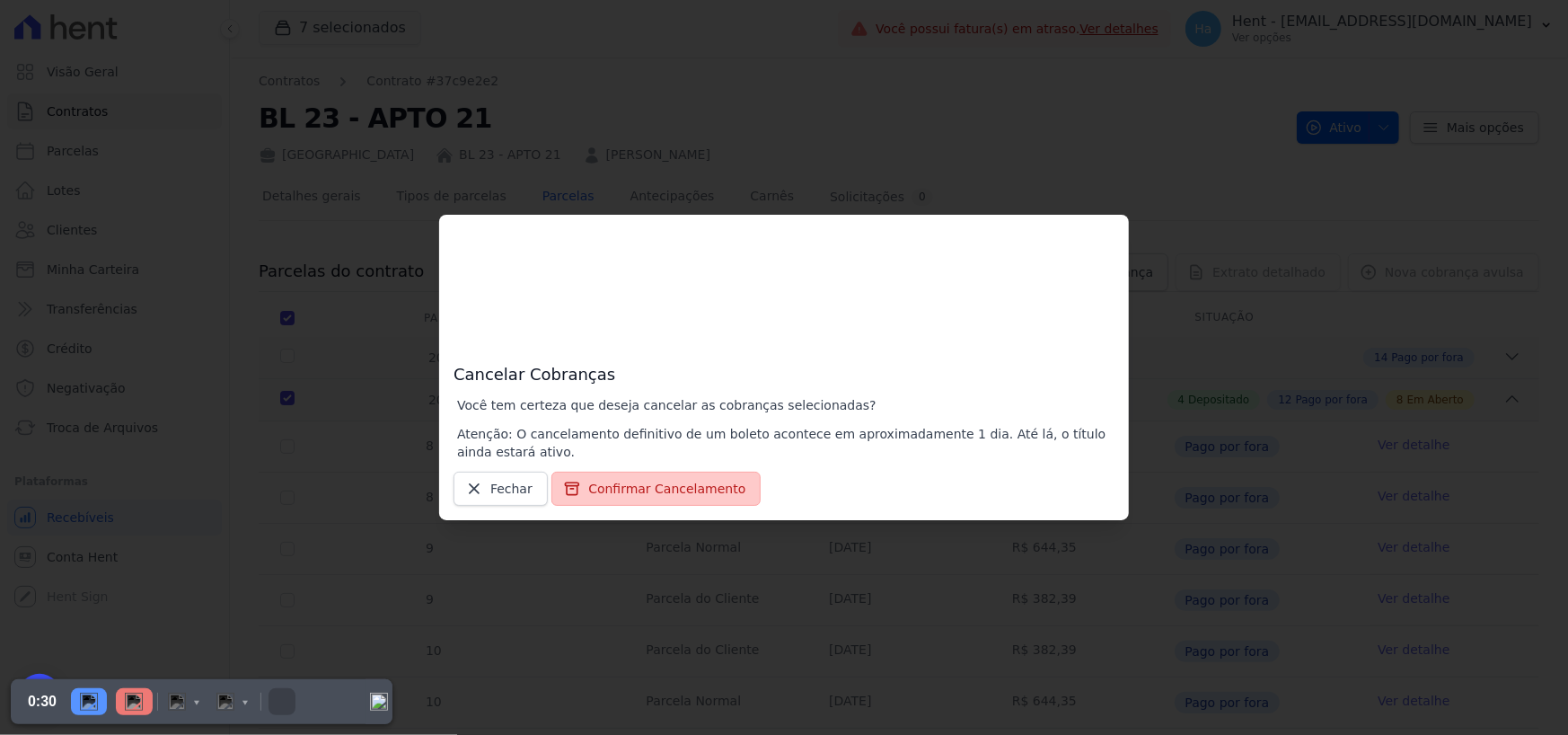
click at [651, 495] on button "Confirmar Cancelamento" at bounding box center [656, 489] width 209 height 34
